Goal: Information Seeking & Learning: Check status

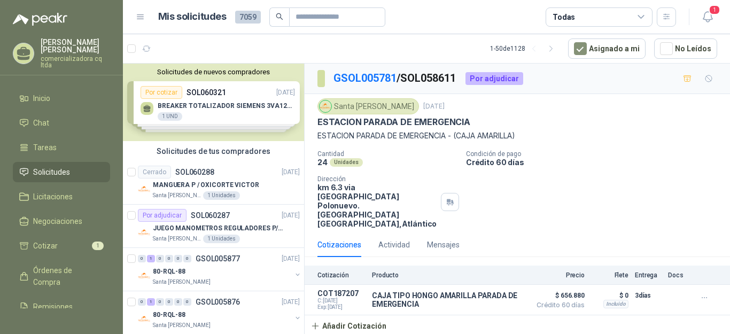
scroll to position [202, 0]
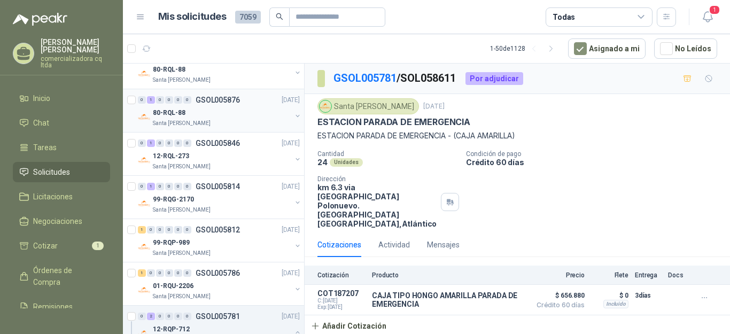
click at [169, 114] on p "80-RQL-88" at bounding box center [169, 113] width 33 height 10
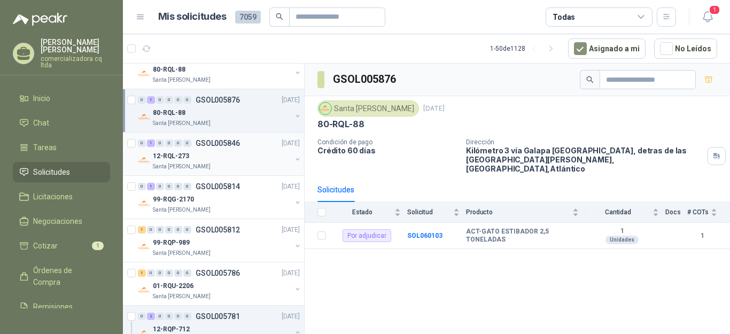
click at [174, 156] on p "12-RQL-273" at bounding box center [171, 156] width 36 height 10
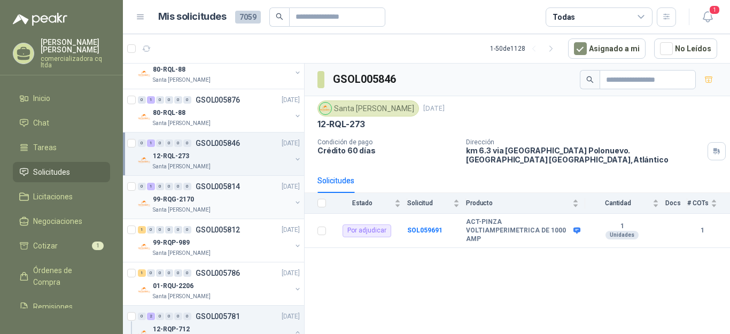
click at [168, 201] on p "99-RQG-2170" at bounding box center [173, 200] width 41 height 10
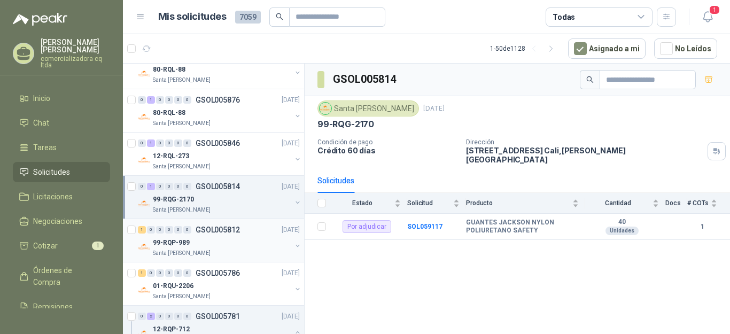
click at [160, 241] on p "99-RQP-989" at bounding box center [171, 243] width 37 height 10
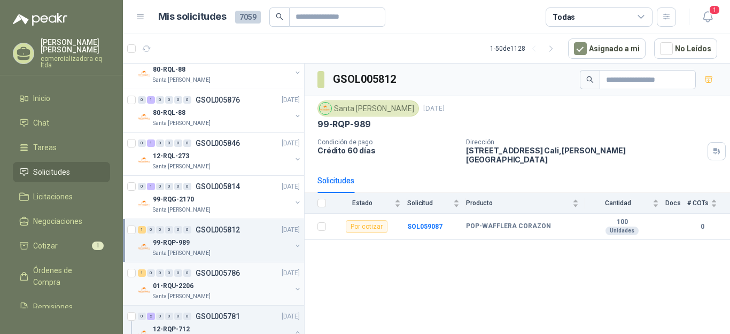
click at [170, 281] on p "01-RQU-2206" at bounding box center [173, 286] width 41 height 10
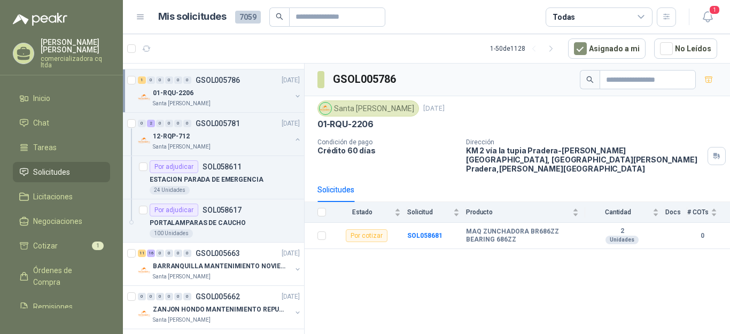
scroll to position [433, 0]
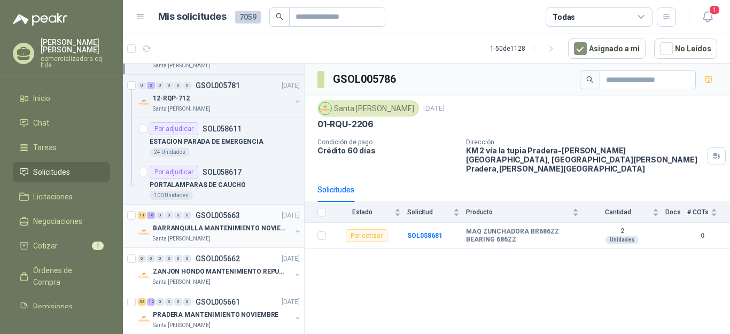
click at [201, 226] on p "BARRANQUILLA MANTENIMIENTO NOVIEMBRE" at bounding box center [219, 228] width 133 height 10
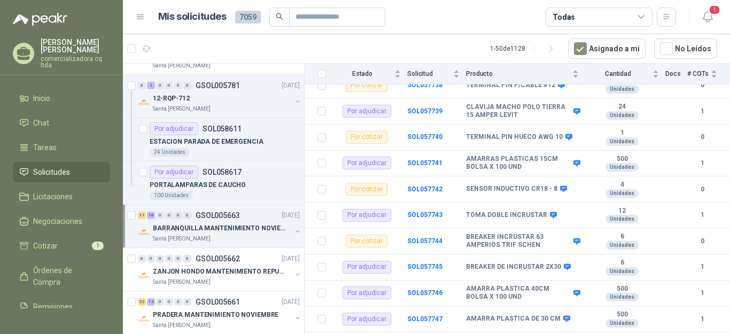
scroll to position [577, 0]
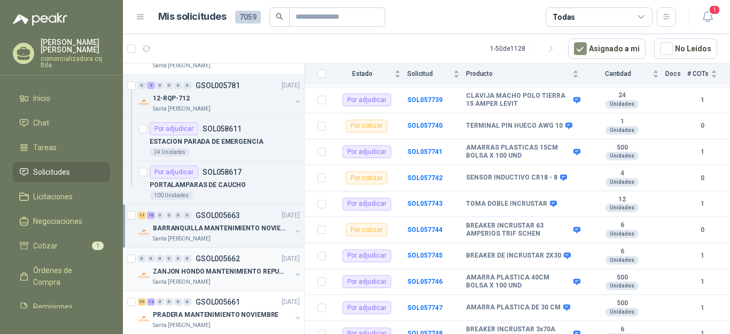
click at [200, 273] on p "ZANJON HONDO MANTENIMIENTO REPUESTOS" at bounding box center [219, 272] width 133 height 10
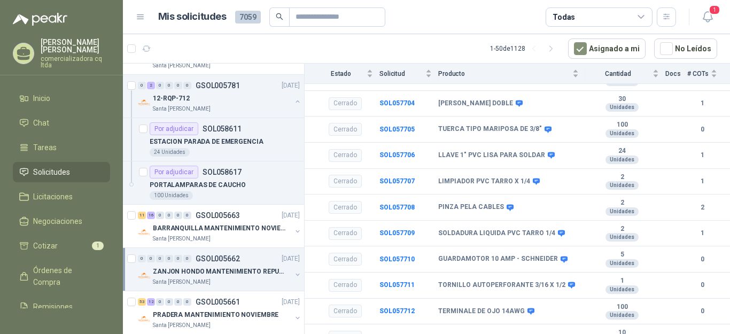
scroll to position [329, 0]
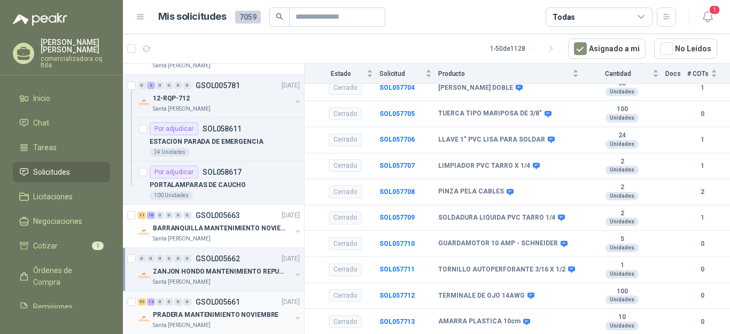
click at [200, 314] on p "PRADERA MANTENIMIENTO NOVIEMBRE" at bounding box center [216, 315] width 126 height 10
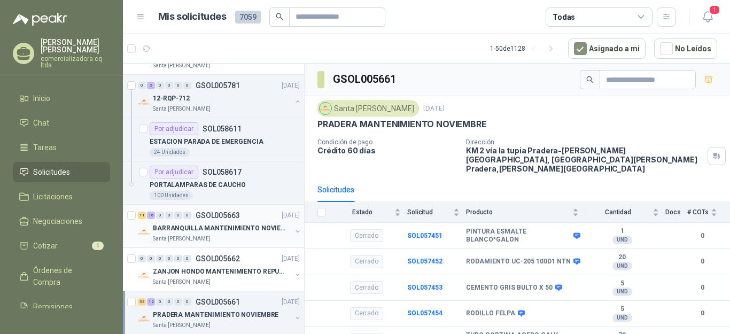
click at [207, 228] on p "BARRANQUILLA MANTENIMIENTO NOVIEMBRE" at bounding box center [219, 228] width 133 height 10
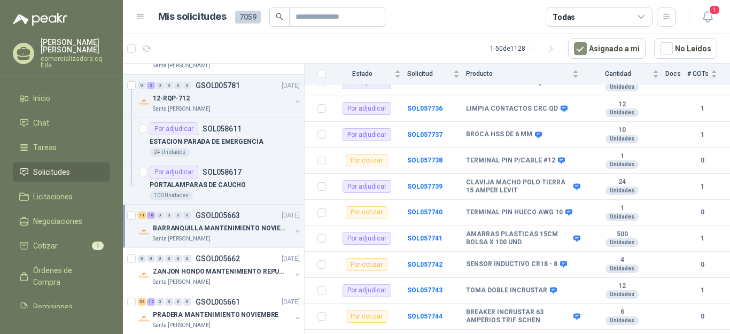
scroll to position [513, 0]
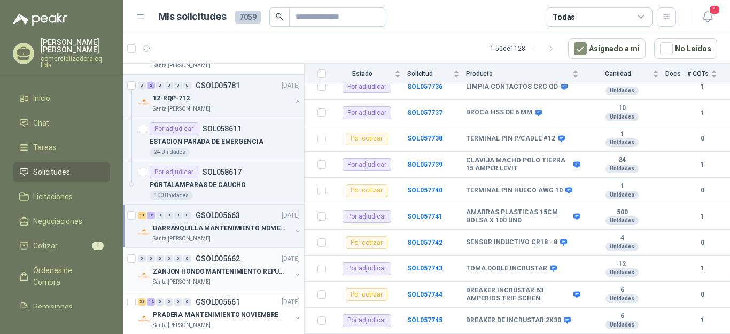
click at [182, 273] on p "ZANJON HONDO MANTENIMIENTO REPUESTOS" at bounding box center [219, 272] width 133 height 10
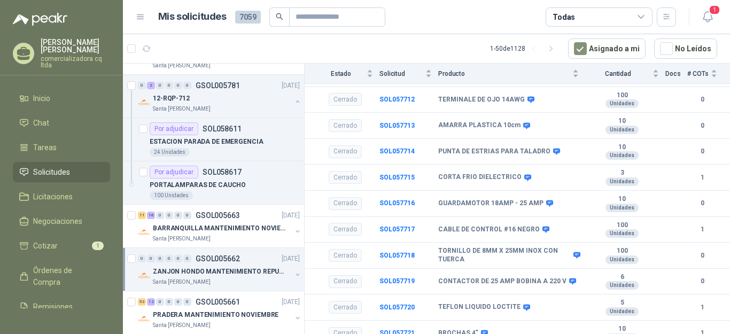
scroll to position [523, 0]
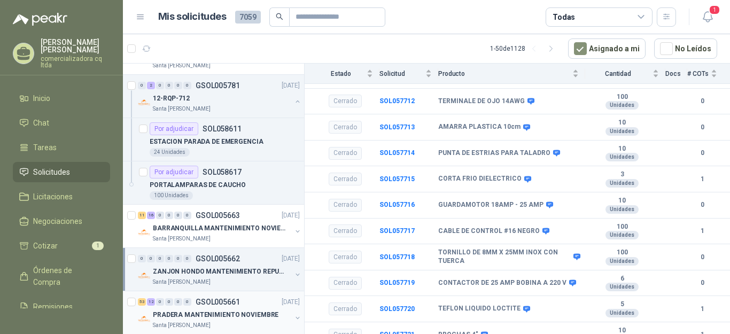
click at [190, 316] on p "PRADERA MANTENIMIENTO NOVIEMBRE" at bounding box center [216, 315] width 126 height 10
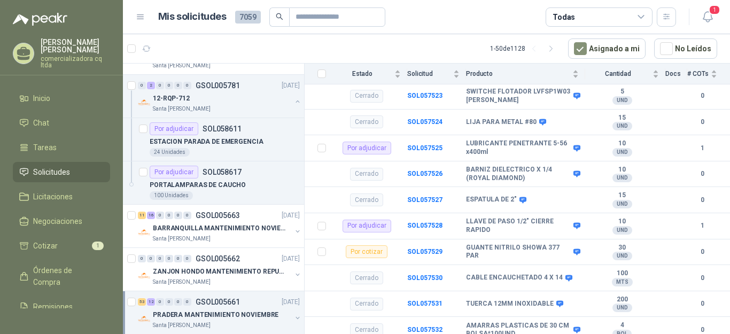
scroll to position [2087, 0]
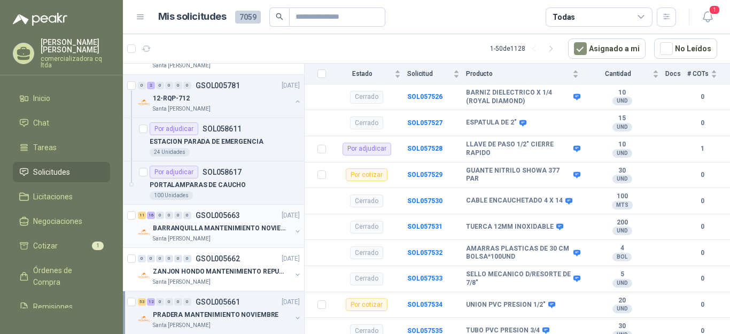
click at [202, 232] on p "BARRANQUILLA MANTENIMIENTO NOVIEMBRE" at bounding box center [219, 228] width 133 height 10
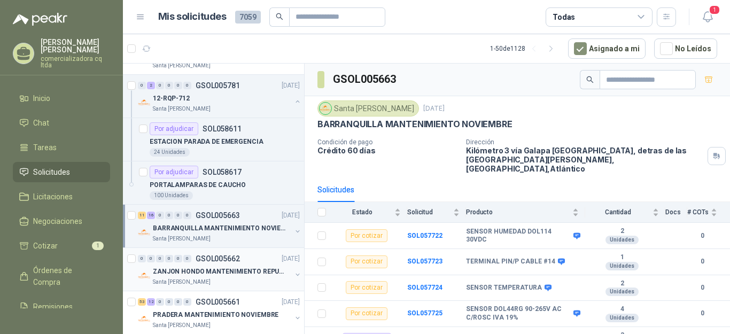
click at [204, 276] on p "ZANJON HONDO MANTENIMIENTO REPUESTOS" at bounding box center [219, 272] width 133 height 10
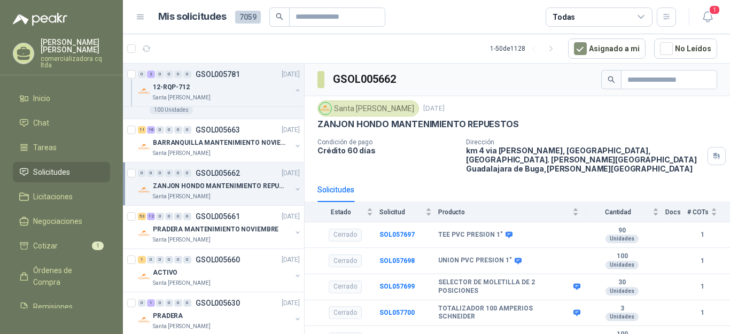
scroll to position [542, 0]
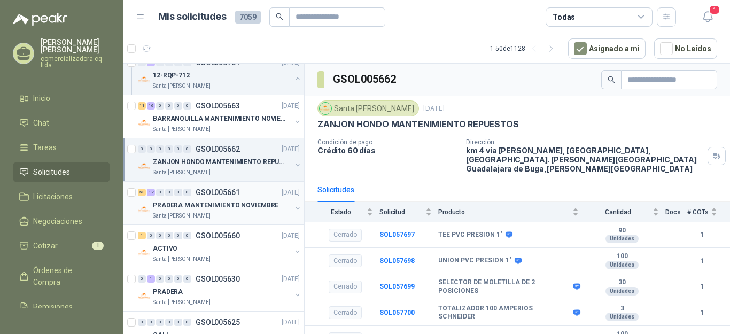
click at [216, 205] on p "PRADERA MANTENIMIENTO NOVIEMBRE" at bounding box center [216, 205] width 126 height 10
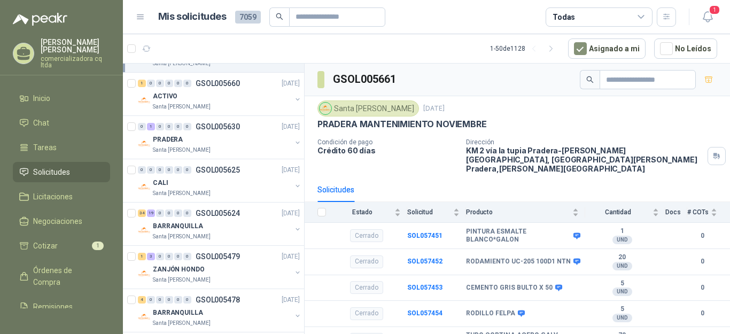
scroll to position [709, 0]
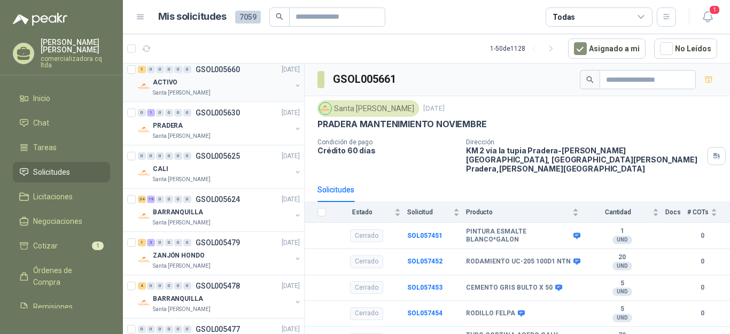
click at [172, 86] on p "ACTIVO" at bounding box center [165, 82] width 25 height 10
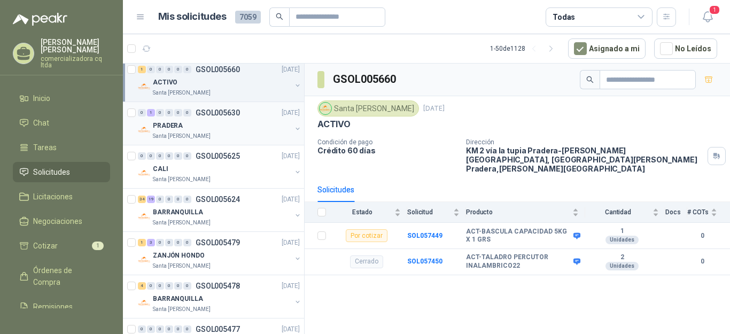
click at [174, 127] on p "PRADERA" at bounding box center [168, 126] width 30 height 10
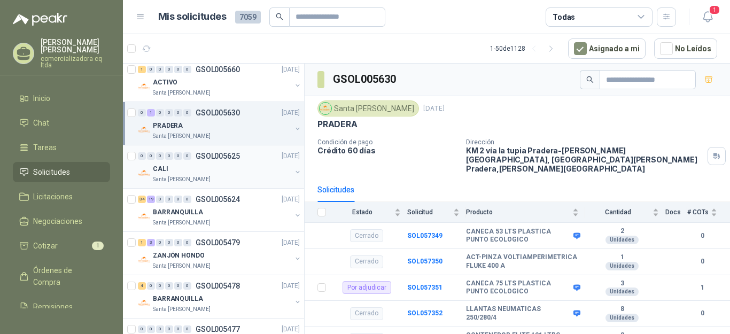
click at [170, 174] on div "CALI" at bounding box center [222, 168] width 138 height 13
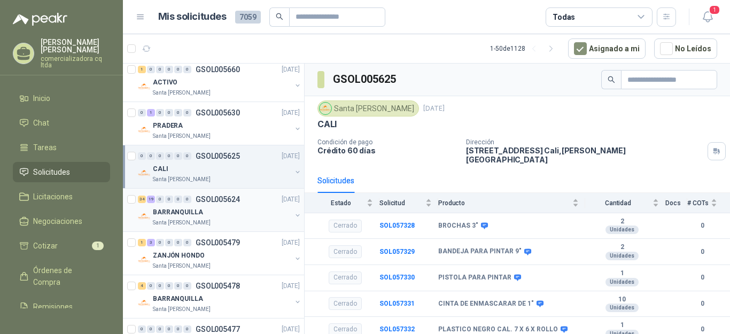
click at [177, 214] on p "BARRANQUILLA" at bounding box center [178, 212] width 50 height 10
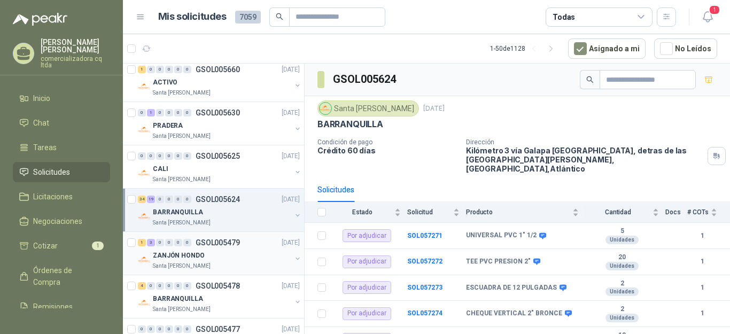
click at [169, 258] on p "ZANJÓN HONDO" at bounding box center [179, 256] width 52 height 10
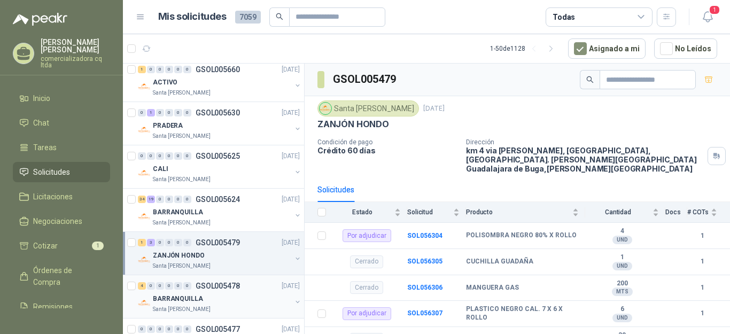
click at [168, 304] on p "BARRANQUILLA" at bounding box center [178, 299] width 50 height 10
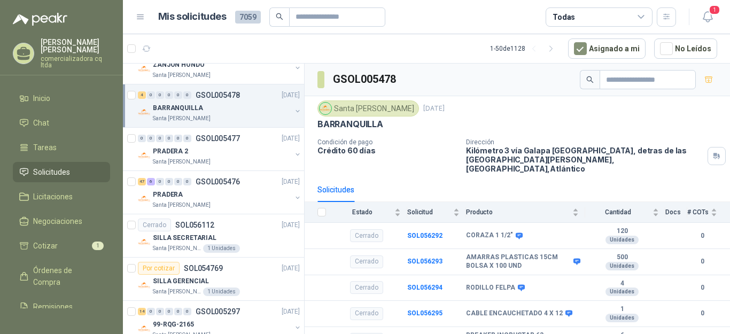
scroll to position [904, 0]
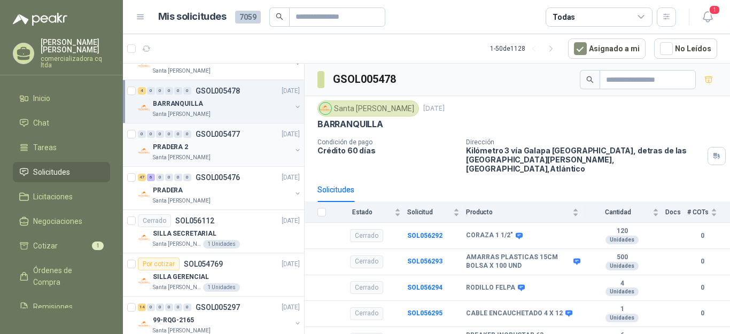
click at [176, 157] on p "Santa [PERSON_NAME]" at bounding box center [182, 157] width 58 height 9
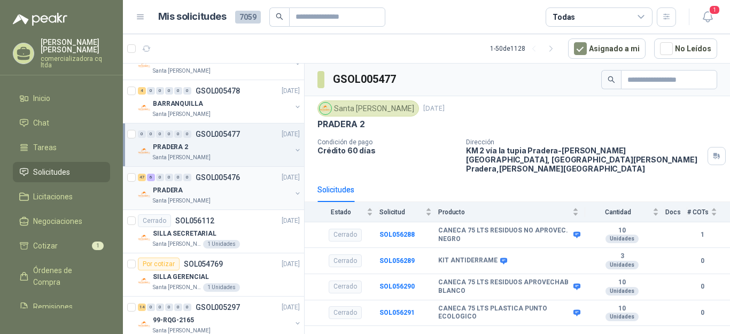
click at [179, 188] on p "PRADERA" at bounding box center [168, 190] width 30 height 10
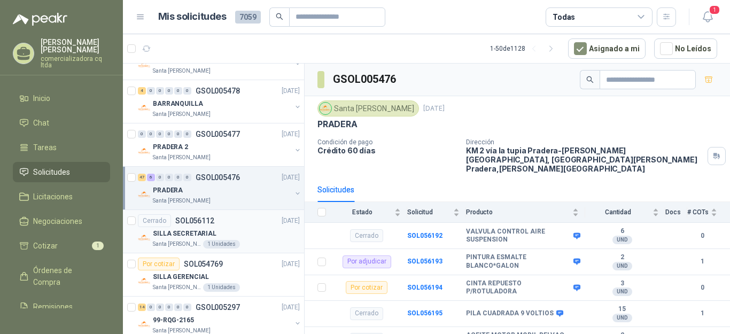
click at [184, 226] on div "Cerrado SOL056112" at bounding box center [176, 220] width 76 height 13
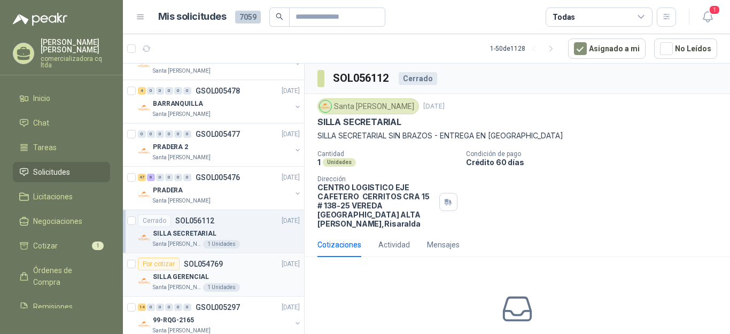
click at [190, 266] on p "SOL054769" at bounding box center [203, 263] width 39 height 7
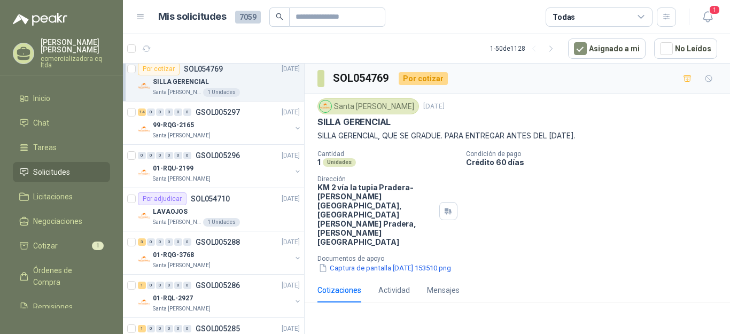
scroll to position [1104, 0]
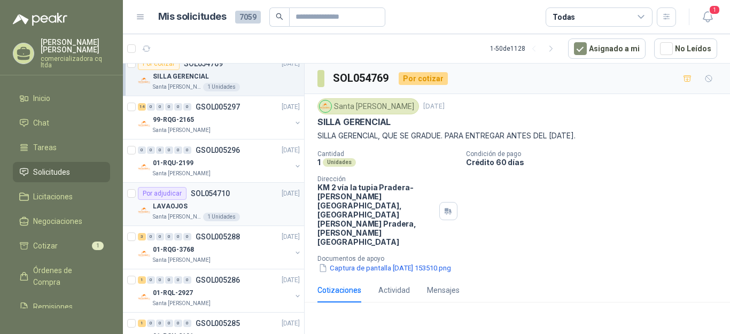
click at [178, 211] on body "[PERSON_NAME] comercializadora cq ltda Inicio Chat Tareas Solicitudes Licitacio…" at bounding box center [365, 167] width 730 height 334
click at [178, 211] on p "LAVAOJOS" at bounding box center [170, 206] width 35 height 10
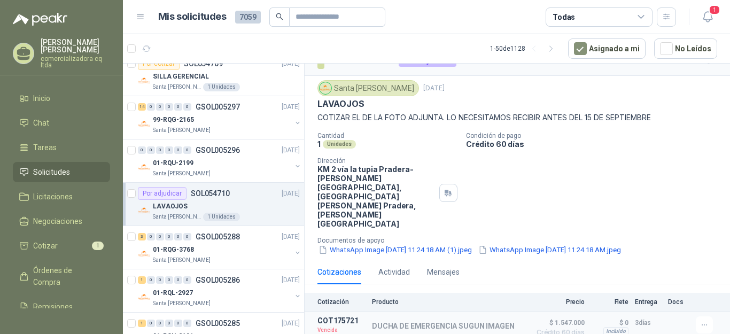
scroll to position [22, 0]
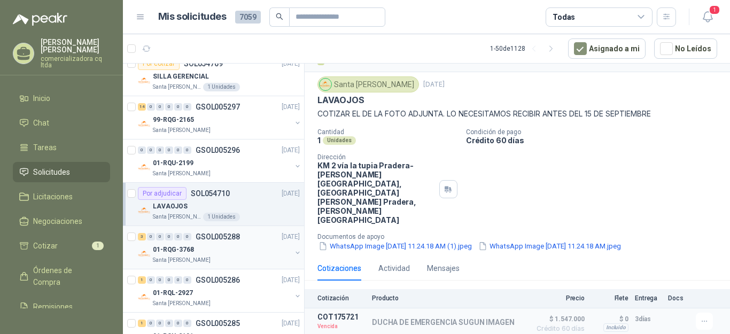
click at [184, 239] on div "0" at bounding box center [187, 236] width 8 height 7
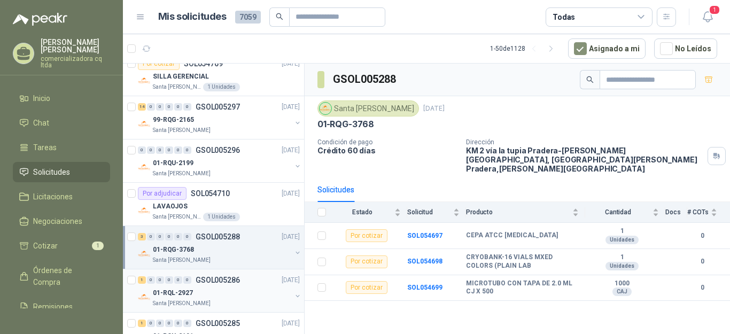
click at [182, 288] on p "01-RQL-2927" at bounding box center [173, 293] width 40 height 10
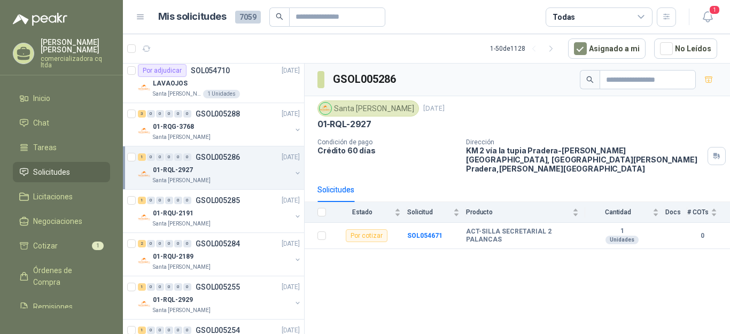
scroll to position [1275, 0]
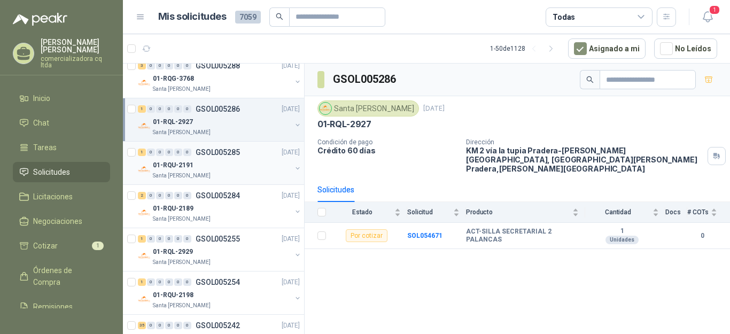
click at [184, 162] on p "01-RQU-2191" at bounding box center [173, 165] width 41 height 10
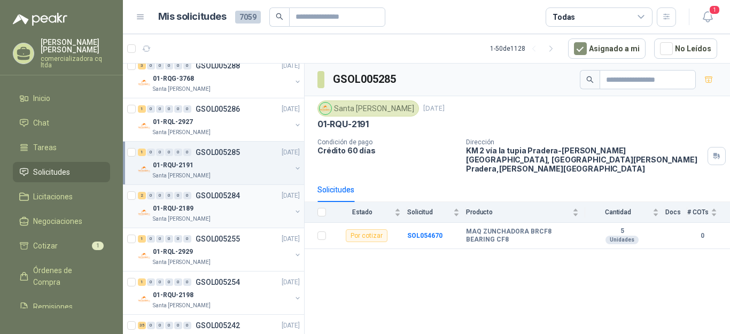
click at [186, 205] on p "01-RQU-2189" at bounding box center [173, 209] width 41 height 10
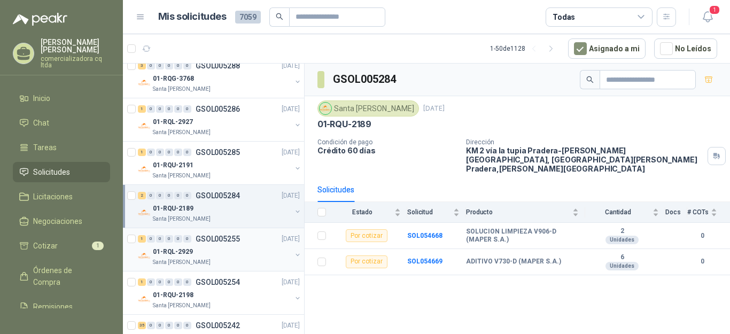
click at [185, 249] on p "01-RQL-2929" at bounding box center [173, 252] width 40 height 10
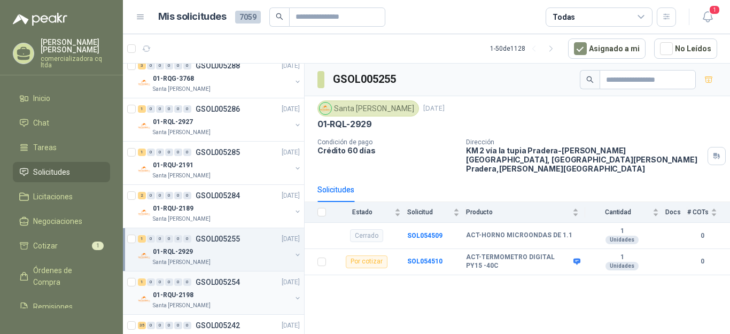
click at [177, 290] on p "01-RQU-2198" at bounding box center [173, 295] width 41 height 10
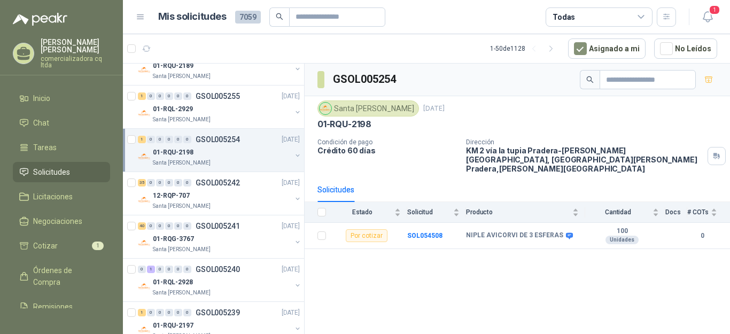
scroll to position [1423, 0]
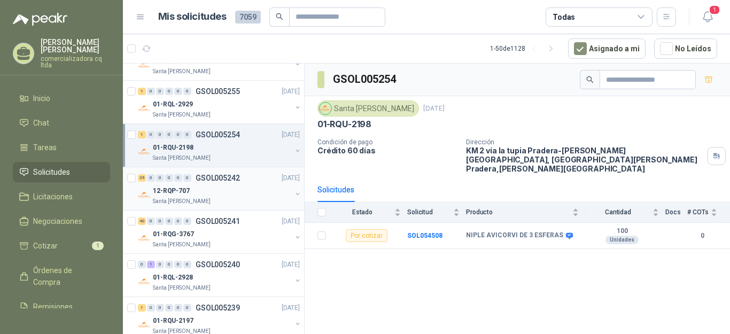
click at [173, 196] on div "12-RQP-707" at bounding box center [222, 190] width 138 height 13
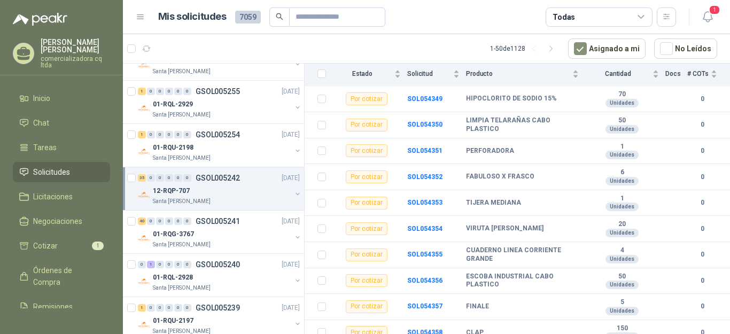
scroll to position [823, 0]
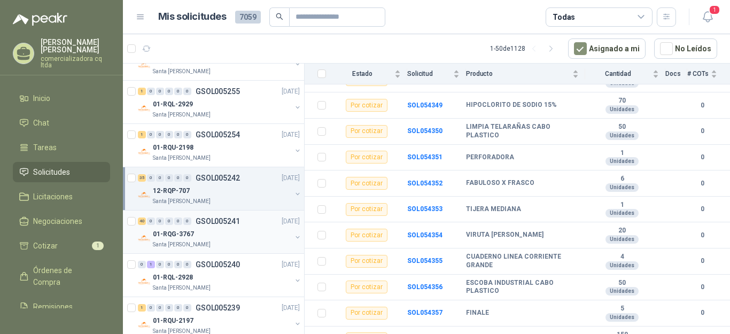
click at [169, 235] on p "01-RQG-3767" at bounding box center [173, 234] width 41 height 10
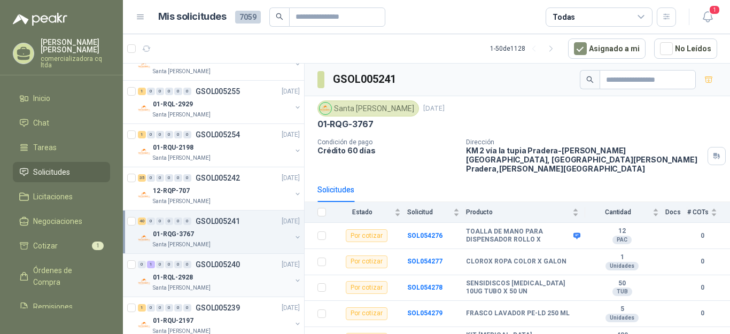
click at [164, 283] on div "01-RQL-2928" at bounding box center [222, 277] width 138 height 13
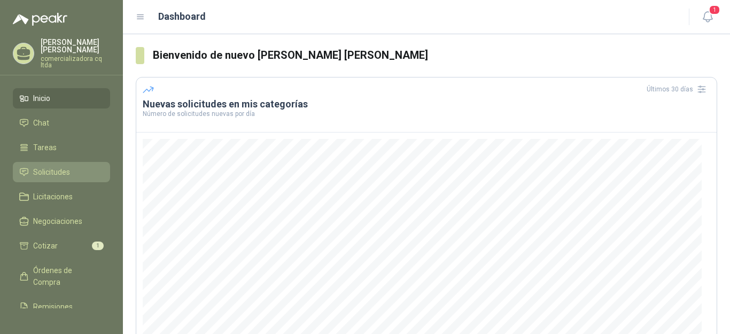
click at [41, 170] on span "Solicitudes" at bounding box center [51, 172] width 37 height 12
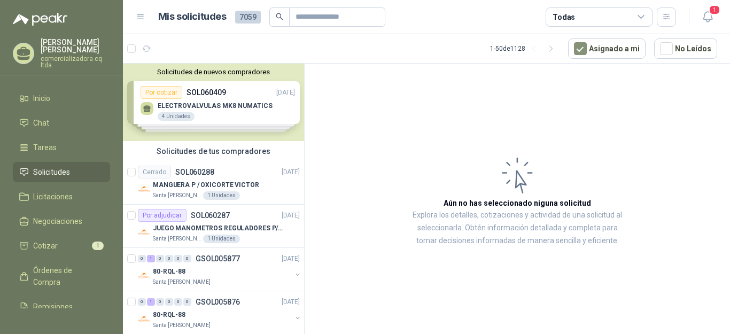
click at [213, 110] on div "Solicitudes de nuevos compradores Por cotizar SOL060409 [DATE] ELECTROVALVULAS …" at bounding box center [213, 102] width 181 height 77
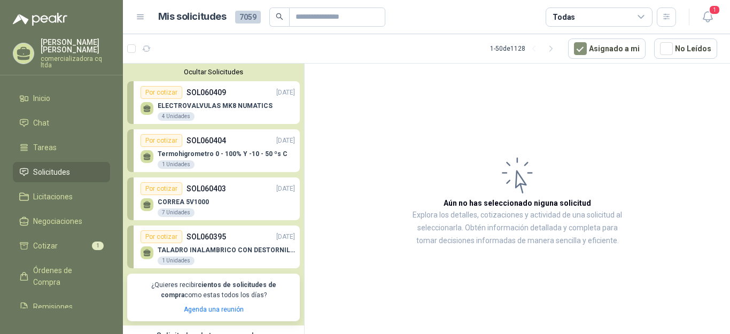
click at [208, 252] on p "TALADRO INALAMBRICO CON DESTORNILLADOR DE ESTRIA" at bounding box center [226, 249] width 137 height 7
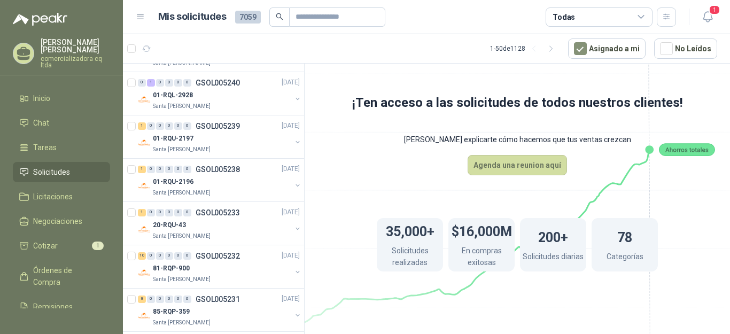
scroll to position [1703, 0]
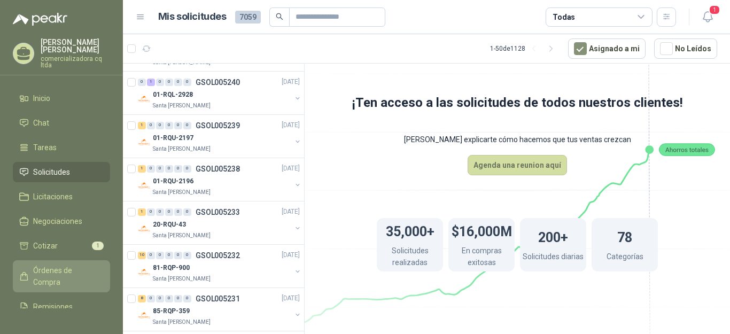
click at [57, 272] on span "Órdenes de Compra" at bounding box center [66, 277] width 67 height 24
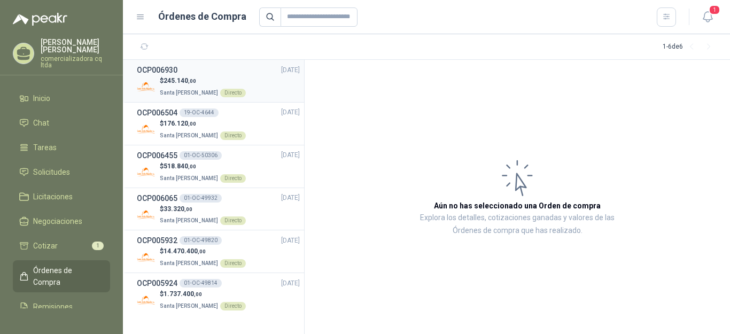
click at [169, 77] on span "245.140 ,00" at bounding box center [180, 80] width 33 height 7
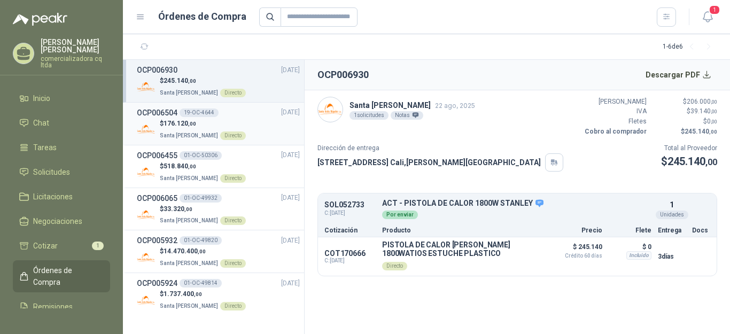
click at [207, 123] on p "$ 176.120 ,00" at bounding box center [203, 124] width 86 height 10
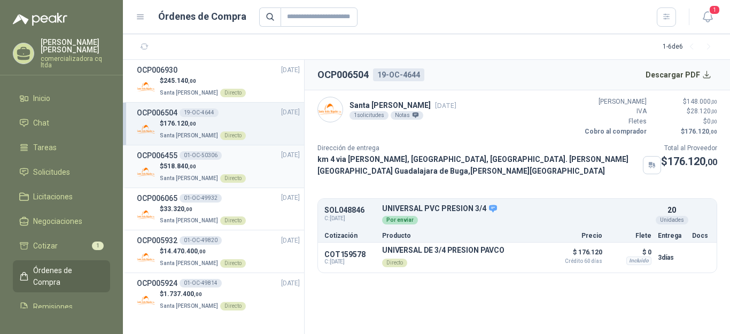
click at [191, 154] on div "01-OC-50306" at bounding box center [201, 155] width 42 height 9
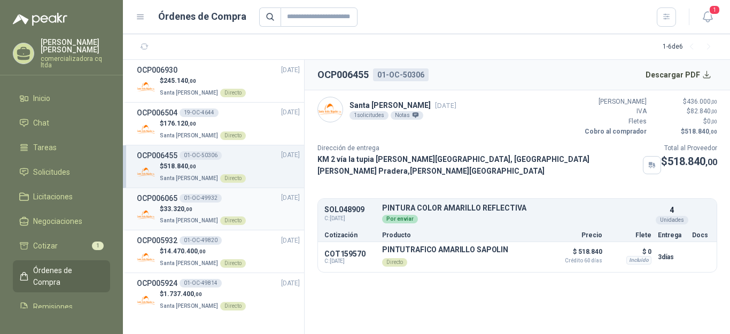
click at [199, 208] on p "$ 33.320 ,00" at bounding box center [203, 209] width 86 height 10
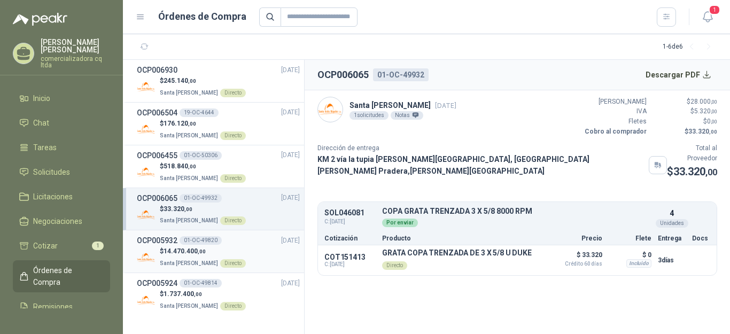
click at [204, 254] on span ",00" at bounding box center [202, 252] width 8 height 6
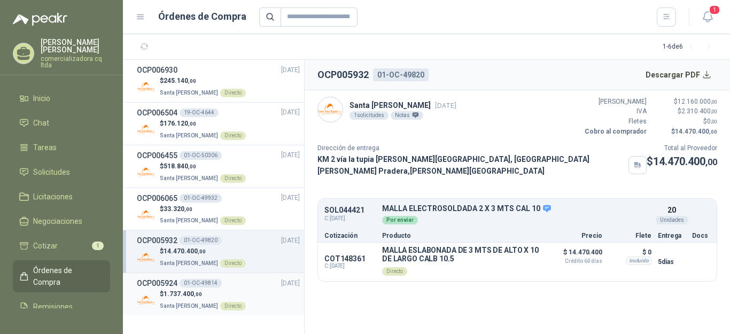
click at [194, 289] on p "$ 1.737.400 ,00" at bounding box center [203, 294] width 86 height 10
